Goal: Information Seeking & Learning: Understand process/instructions

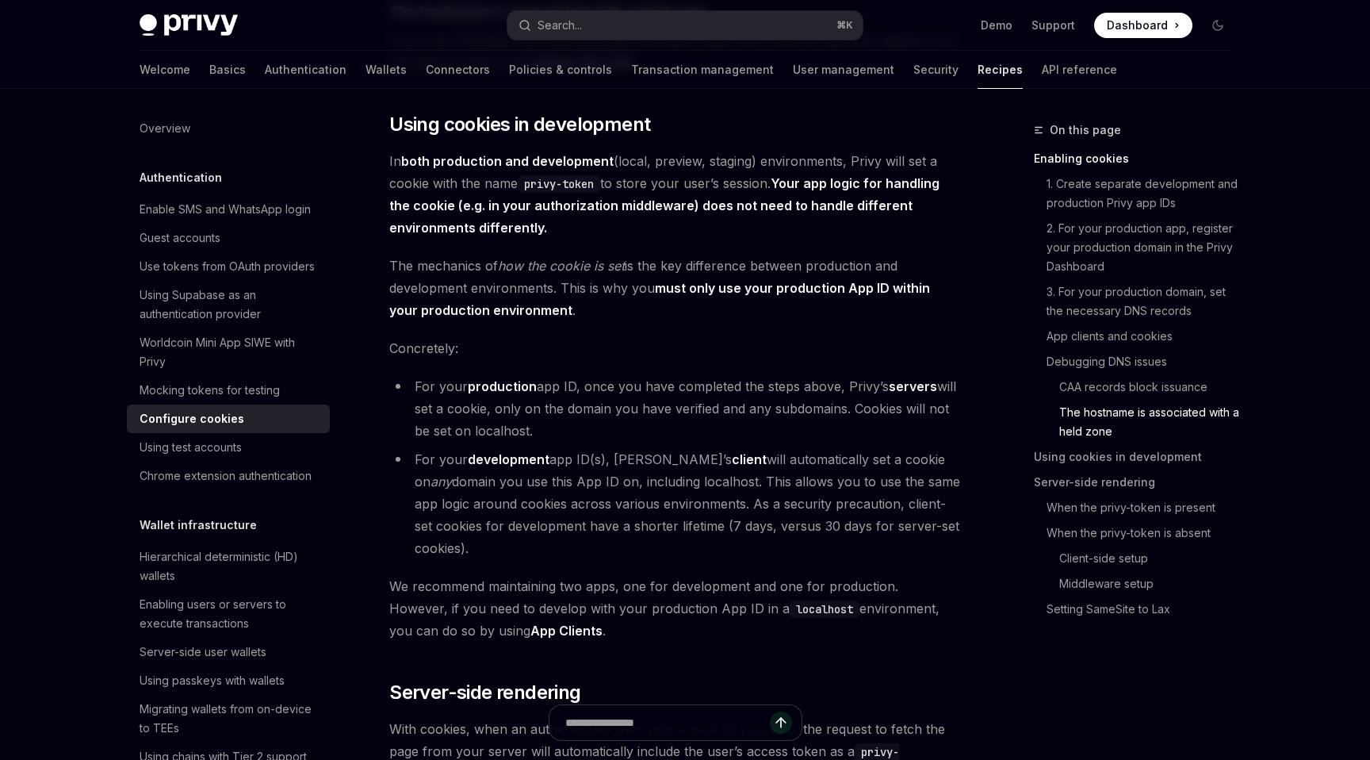
scroll to position [2533, 0]
click at [503, 640] on span "We recommend maintaining two apps, one for development and one for production. …" at bounding box center [675, 606] width 572 height 67
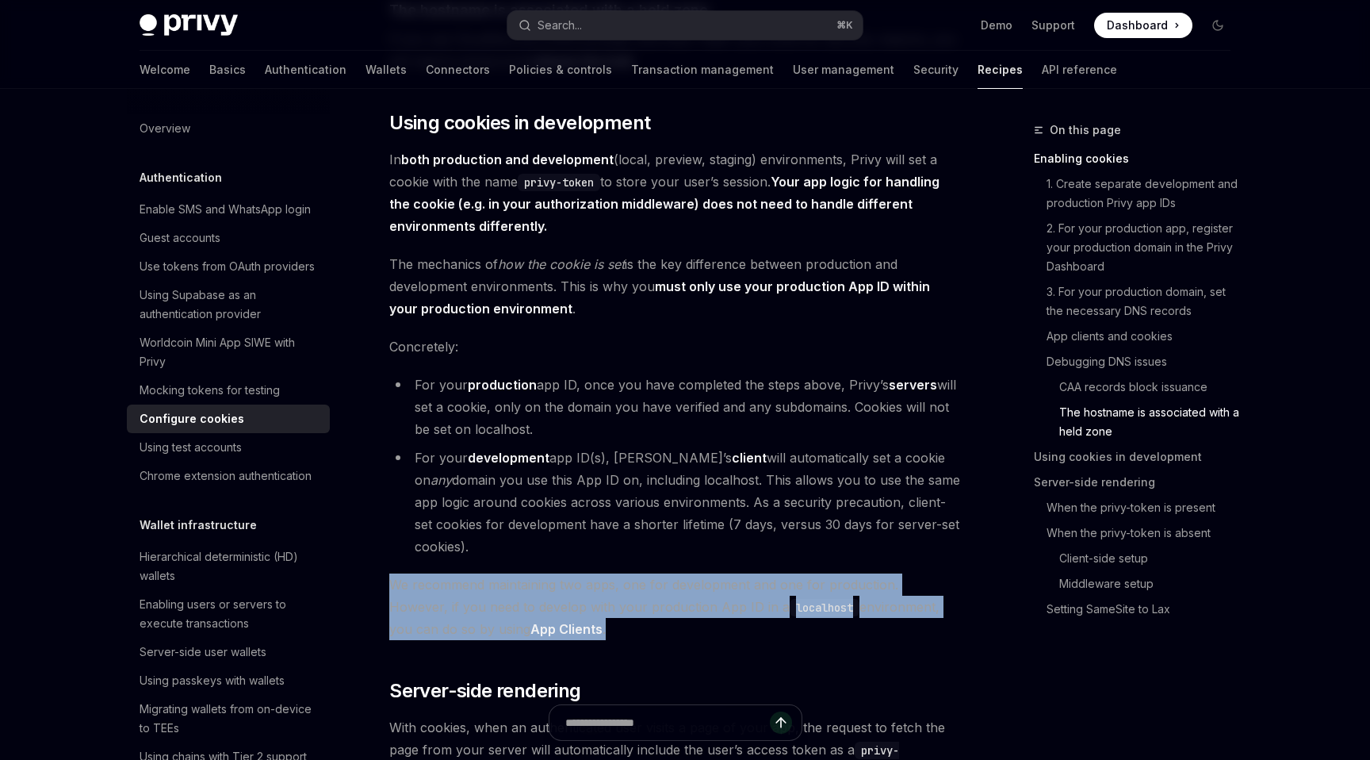
drag, startPoint x: 534, startPoint y: 660, endPoint x: 378, endPoint y: 613, distance: 163.1
click at [378, 613] on div "Authentication Configure cookies OpenAI Open in ChatGPT OpenAI Open in ChatGPT …" at bounding box center [526, 645] width 875 height 6117
copy span "We recommend maintaining two apps, one for development and one for production. …"
click at [530, 638] on link "App Clients" at bounding box center [566, 629] width 72 height 17
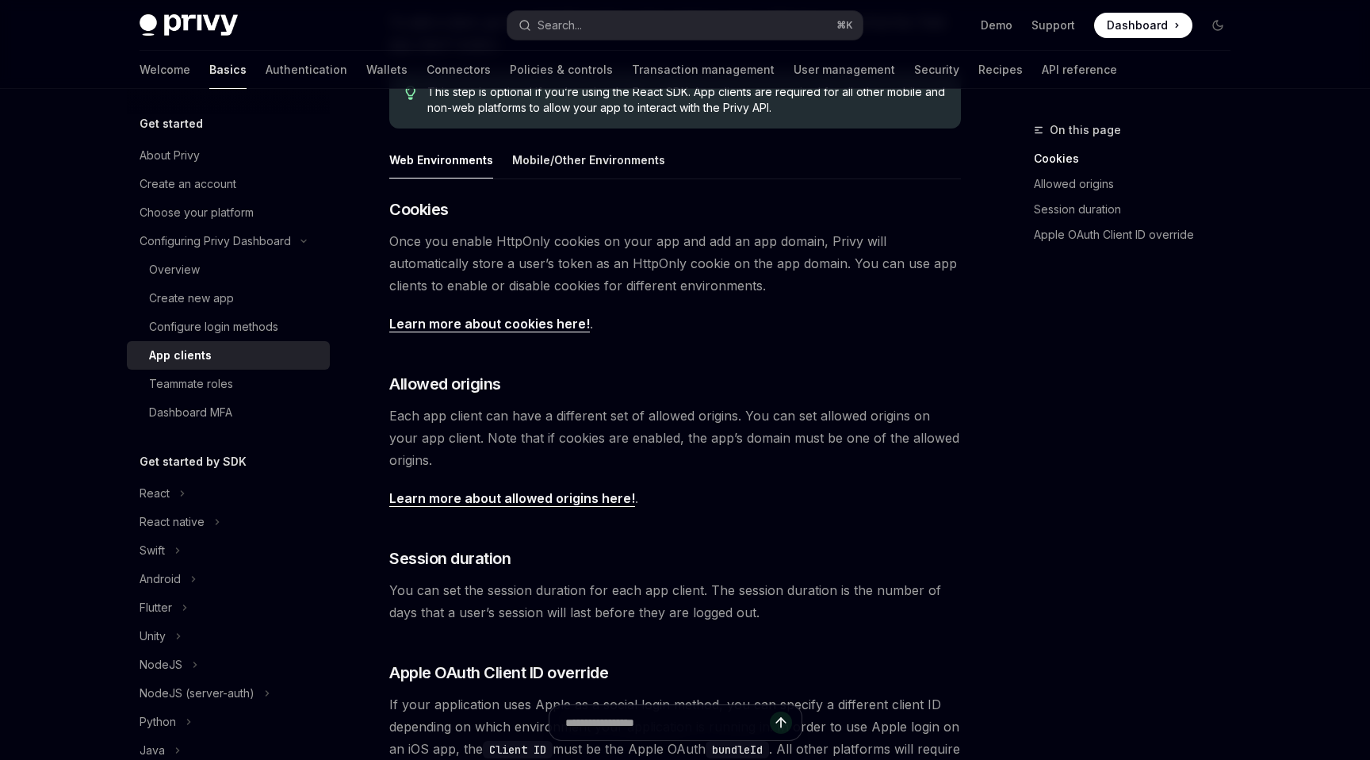
scroll to position [270, 0]
click at [545, 321] on link "Learn more about cookies here!" at bounding box center [489, 324] width 201 height 17
type textarea "*"
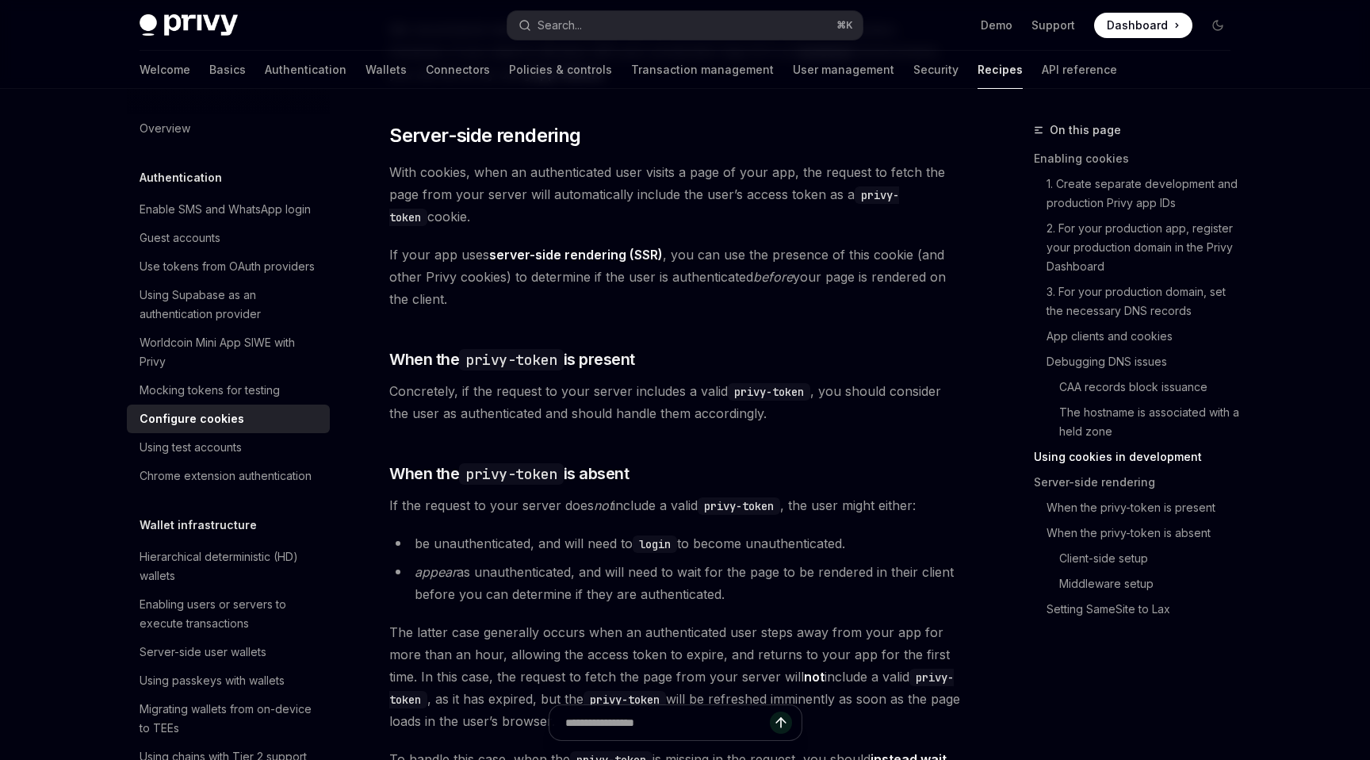
scroll to position [3060, 0]
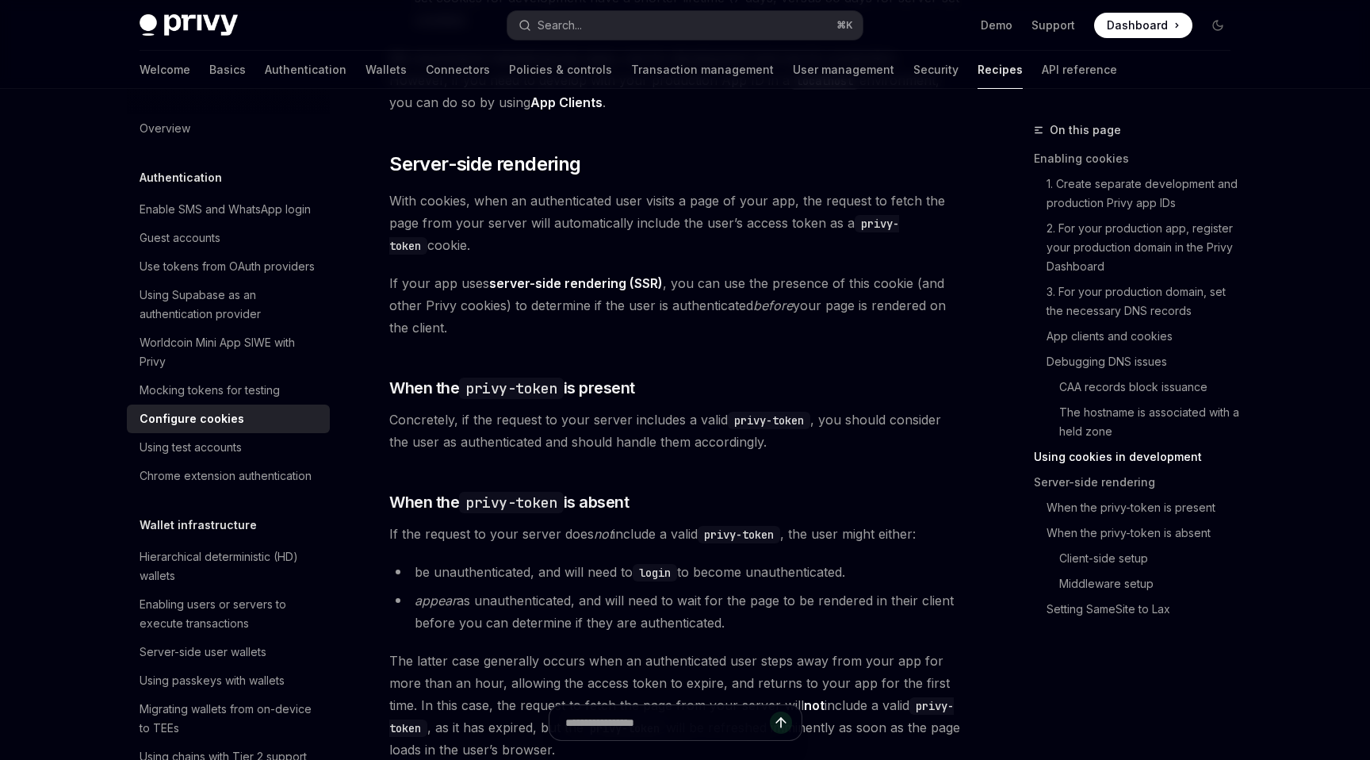
click at [836, 163] on div "When a user logs in to your app, Privy issues that user an access token that st…" at bounding box center [675, 31] width 572 height 5782
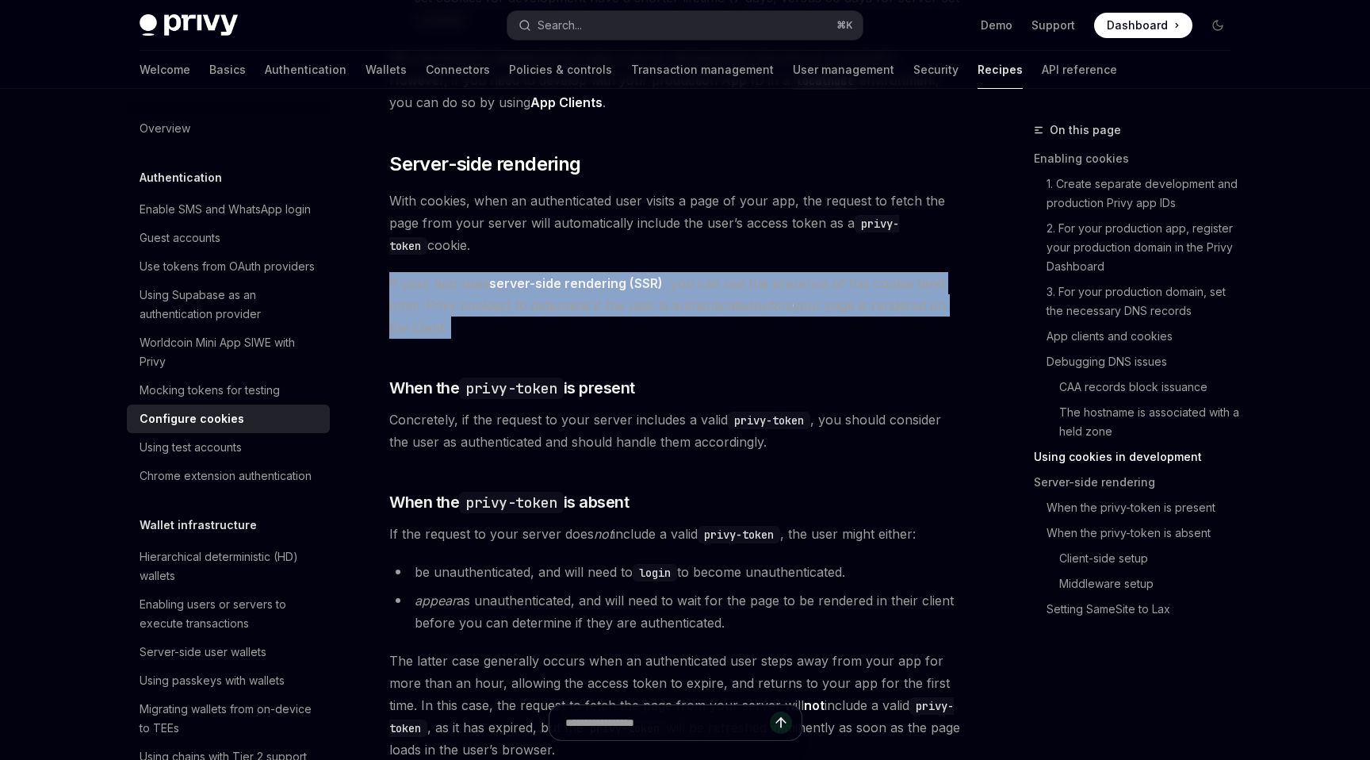
drag, startPoint x: 387, startPoint y: 298, endPoint x: 558, endPoint y: 370, distance: 185.9
click at [558, 370] on div "Authentication Configure cookies OpenAI Open in ChatGPT OpenAI Open in ChatGPT …" at bounding box center [526, 119] width 875 height 6117
copy div "If your app uses server-side rendering (SSR) , you can use the presence of this…"
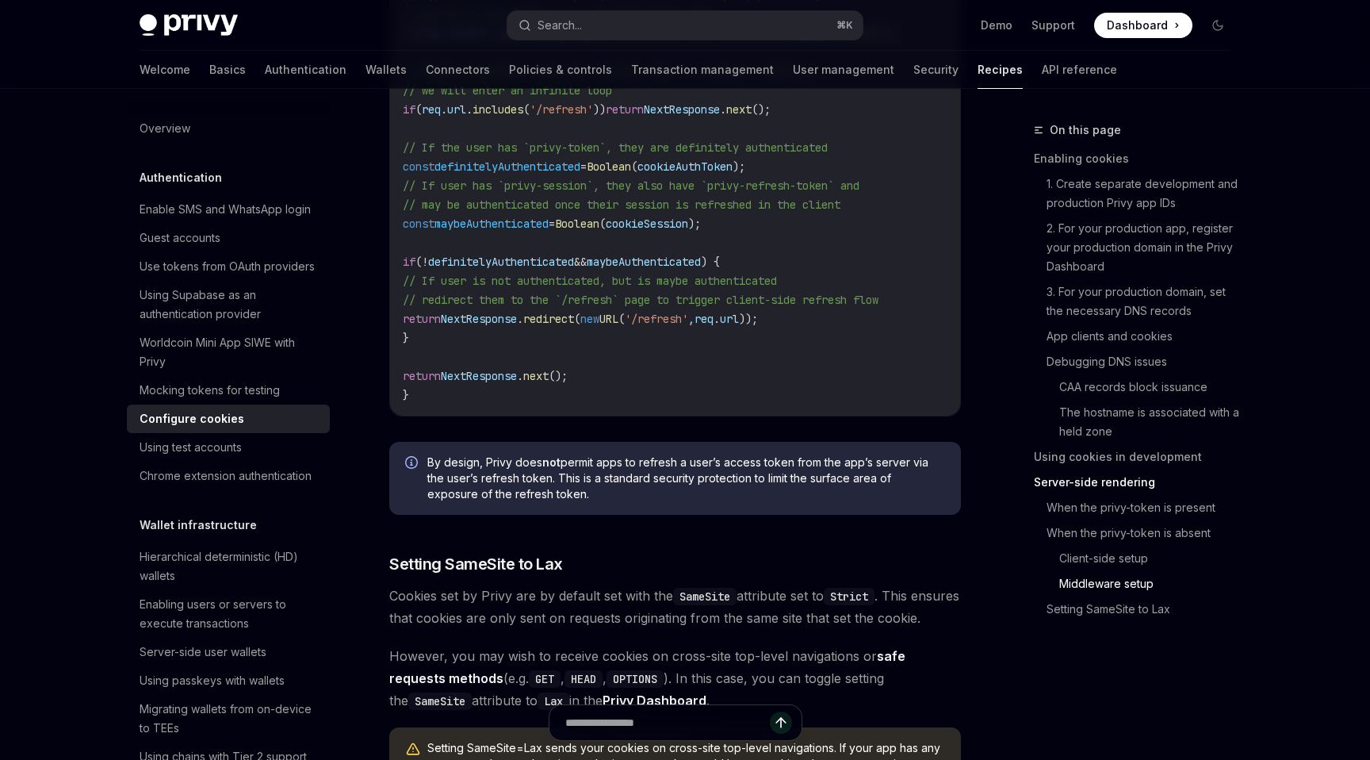
scroll to position [5507, 0]
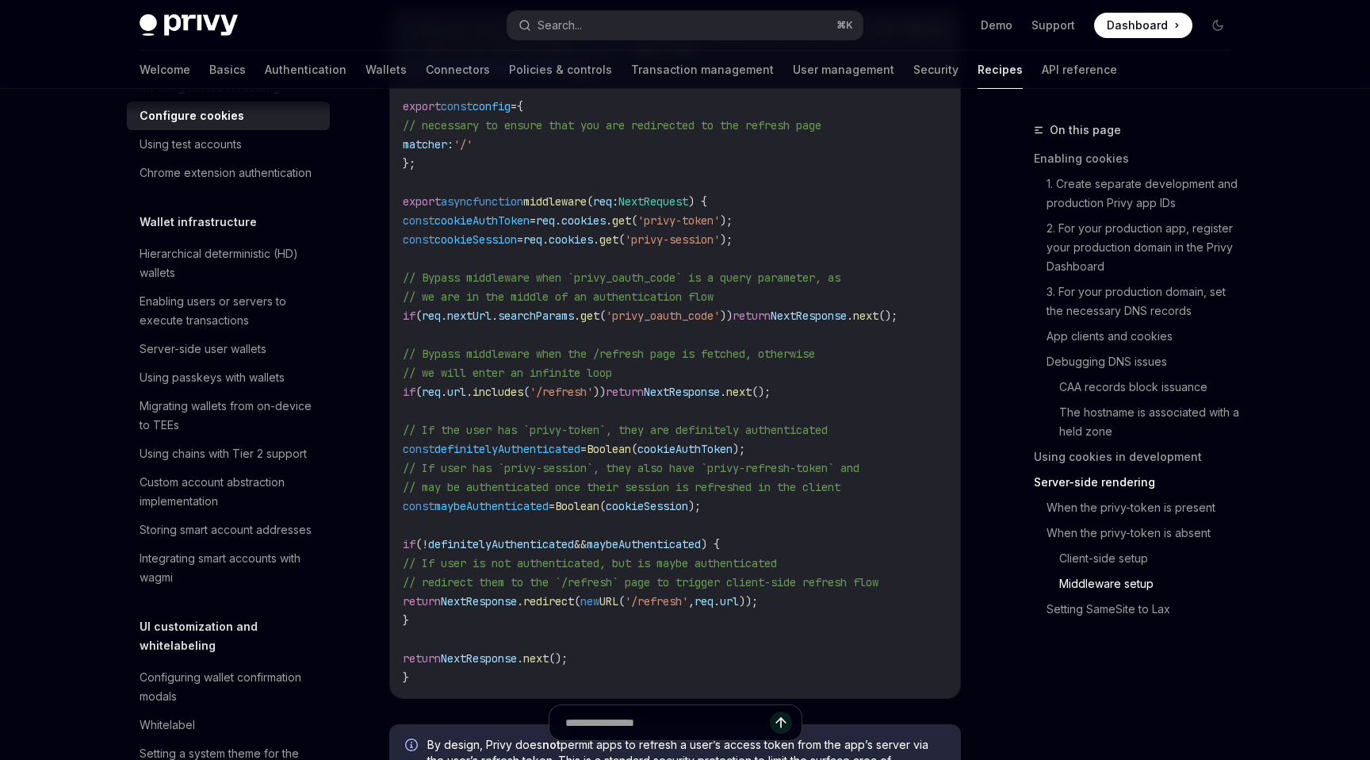
scroll to position [4821, 0]
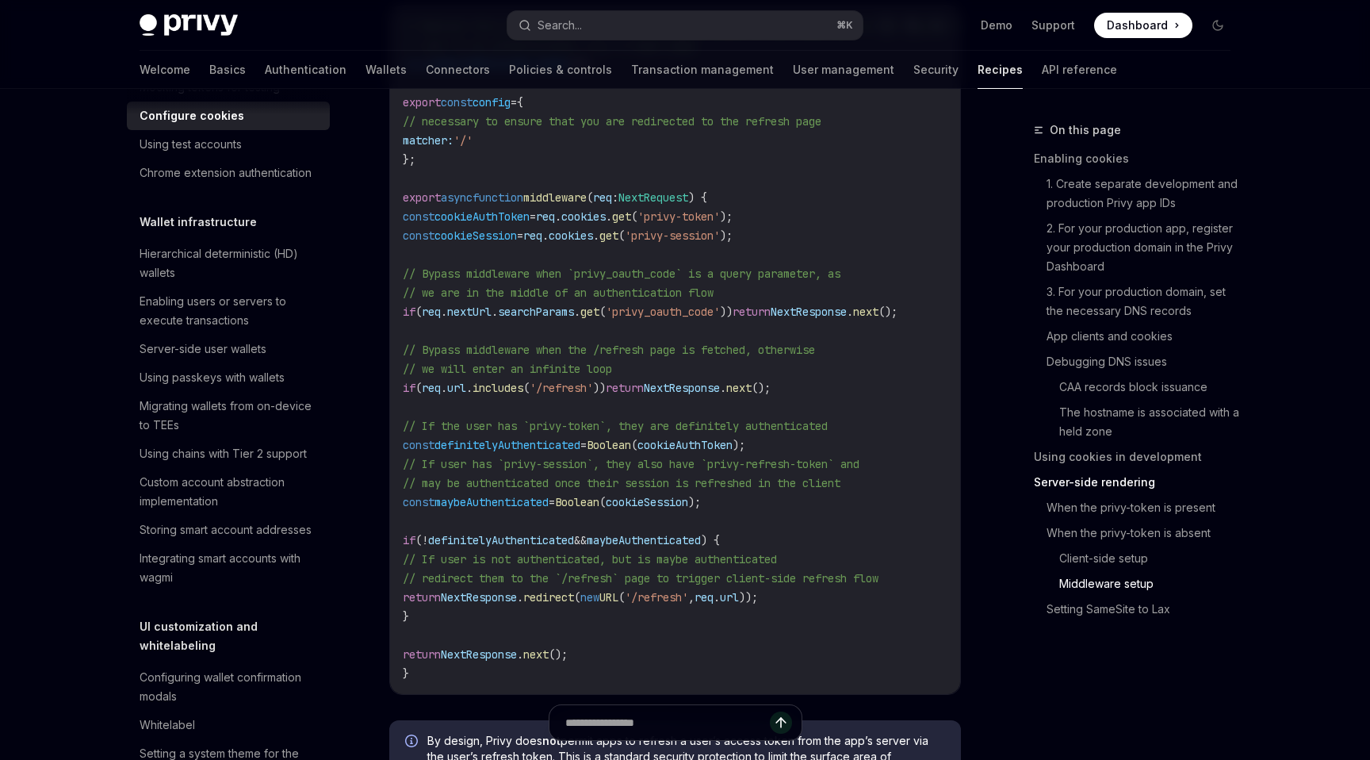
click at [529, 403] on code "// Replace this array with an array of paths for pages in your app that do not …" at bounding box center [707, 350] width 609 height 666
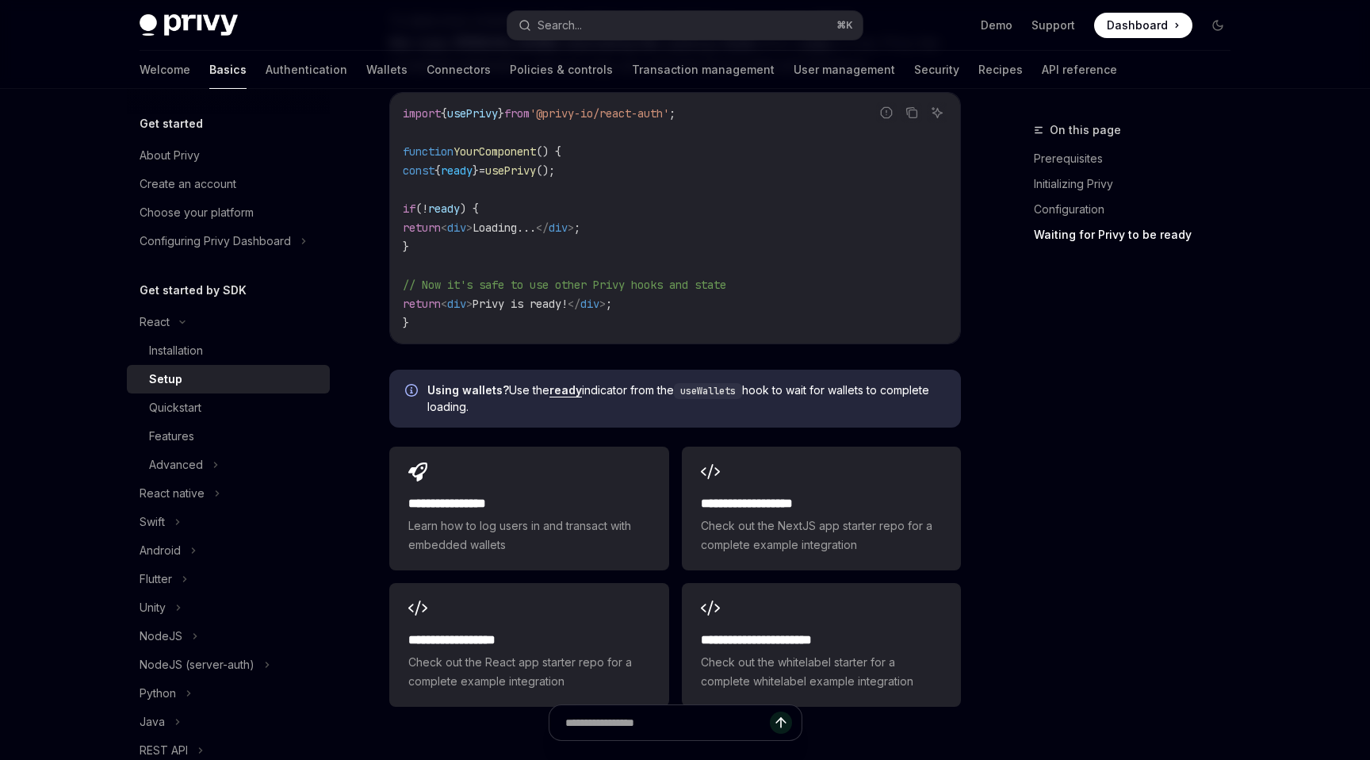
scroll to position [1983, 0]
